Goal: Find specific page/section: Find specific page/section

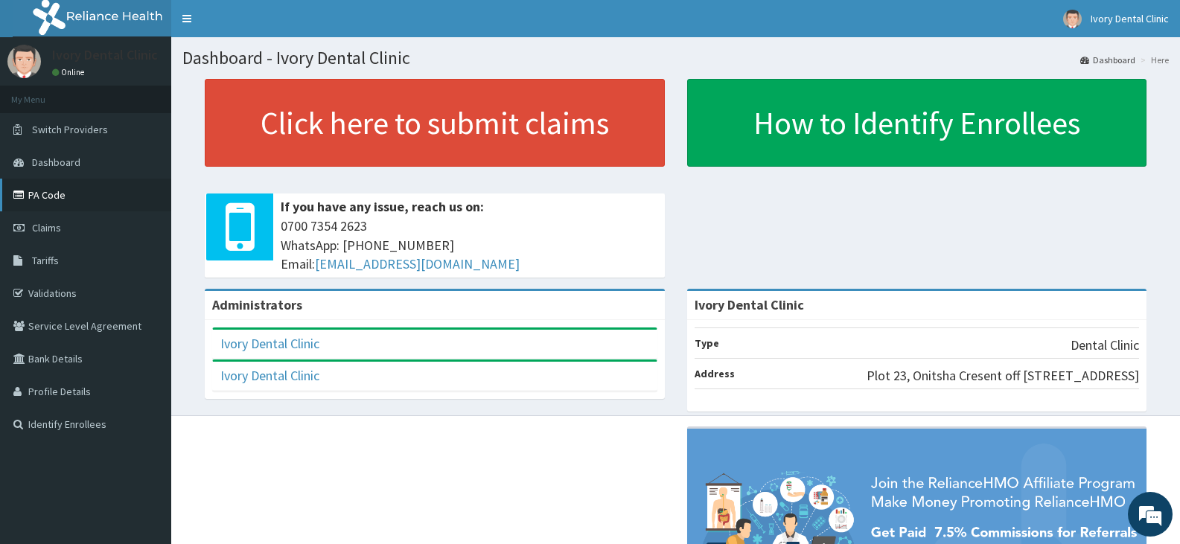
click at [81, 203] on link "PA Code" at bounding box center [85, 195] width 171 height 33
click at [36, 258] on span "Tariffs" at bounding box center [45, 260] width 27 height 13
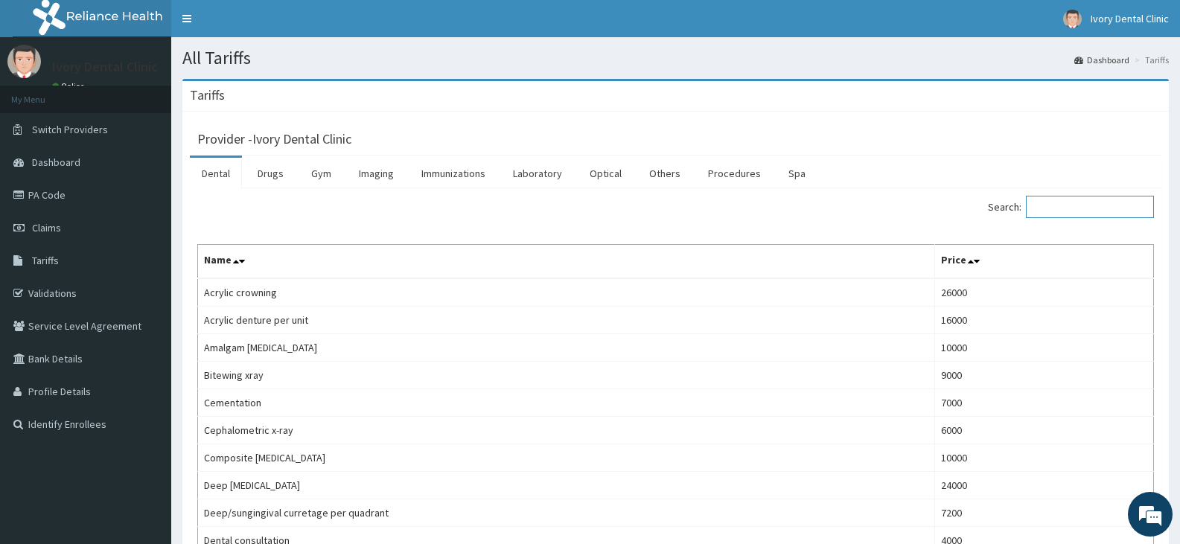
click at [1076, 204] on input "Search:" at bounding box center [1090, 207] width 128 height 22
type input "t"
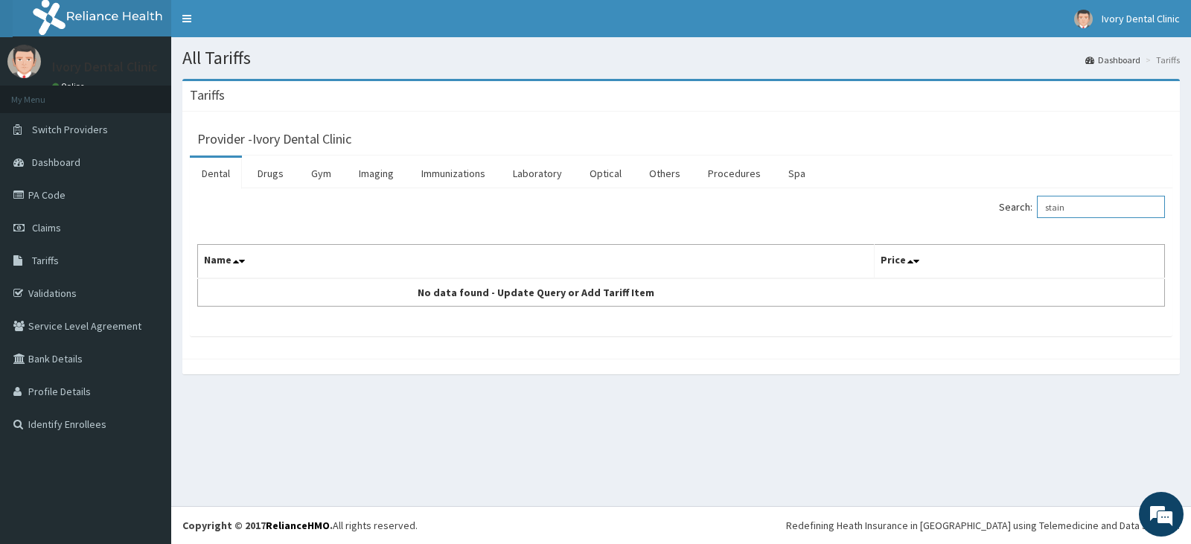
type input "stain"
click at [80, 193] on link "PA Code" at bounding box center [85, 195] width 171 height 33
